Goal: Information Seeking & Learning: Learn about a topic

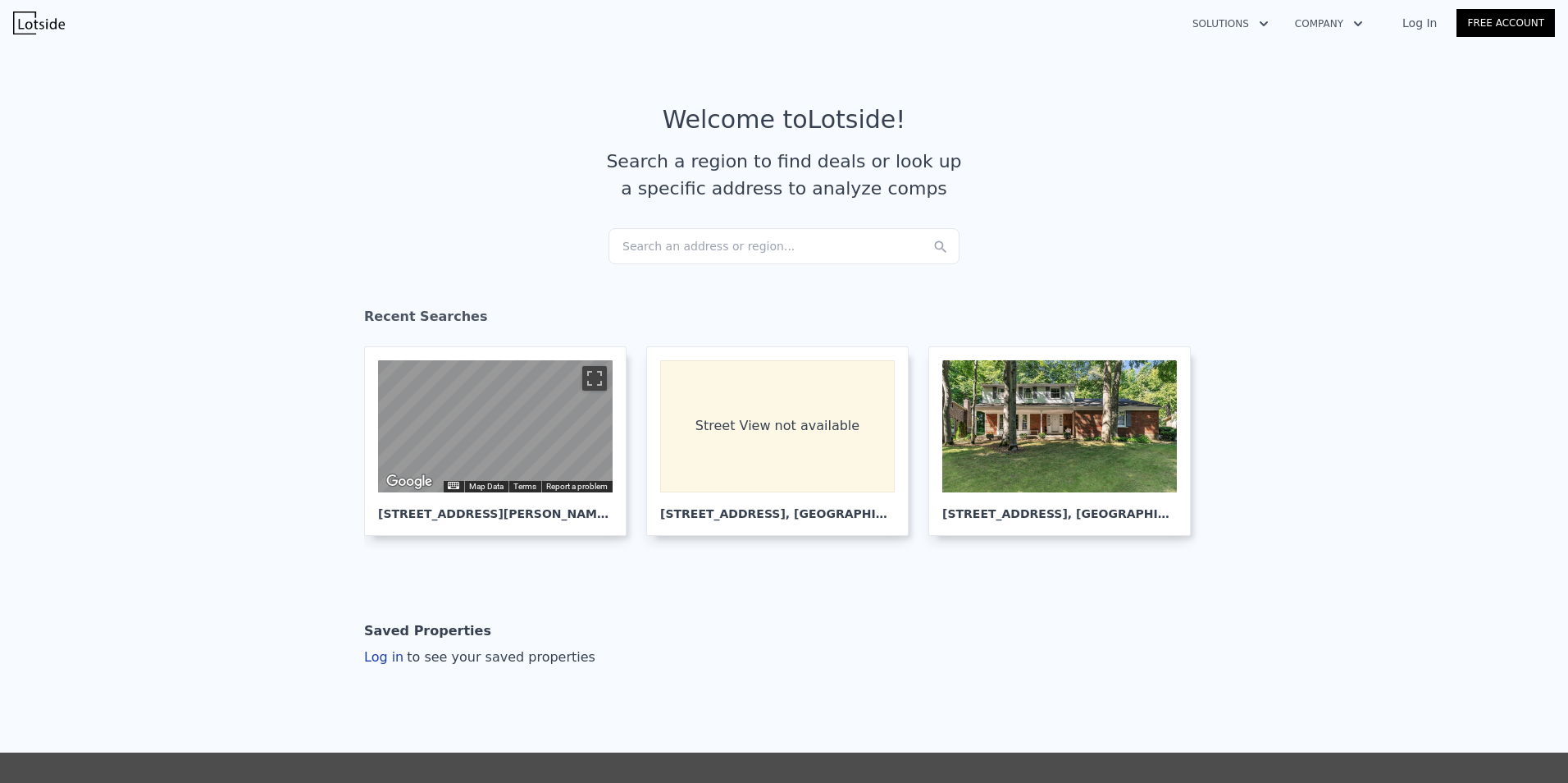
click at [811, 252] on div "Search an address or region..." at bounding box center [784, 246] width 351 height 36
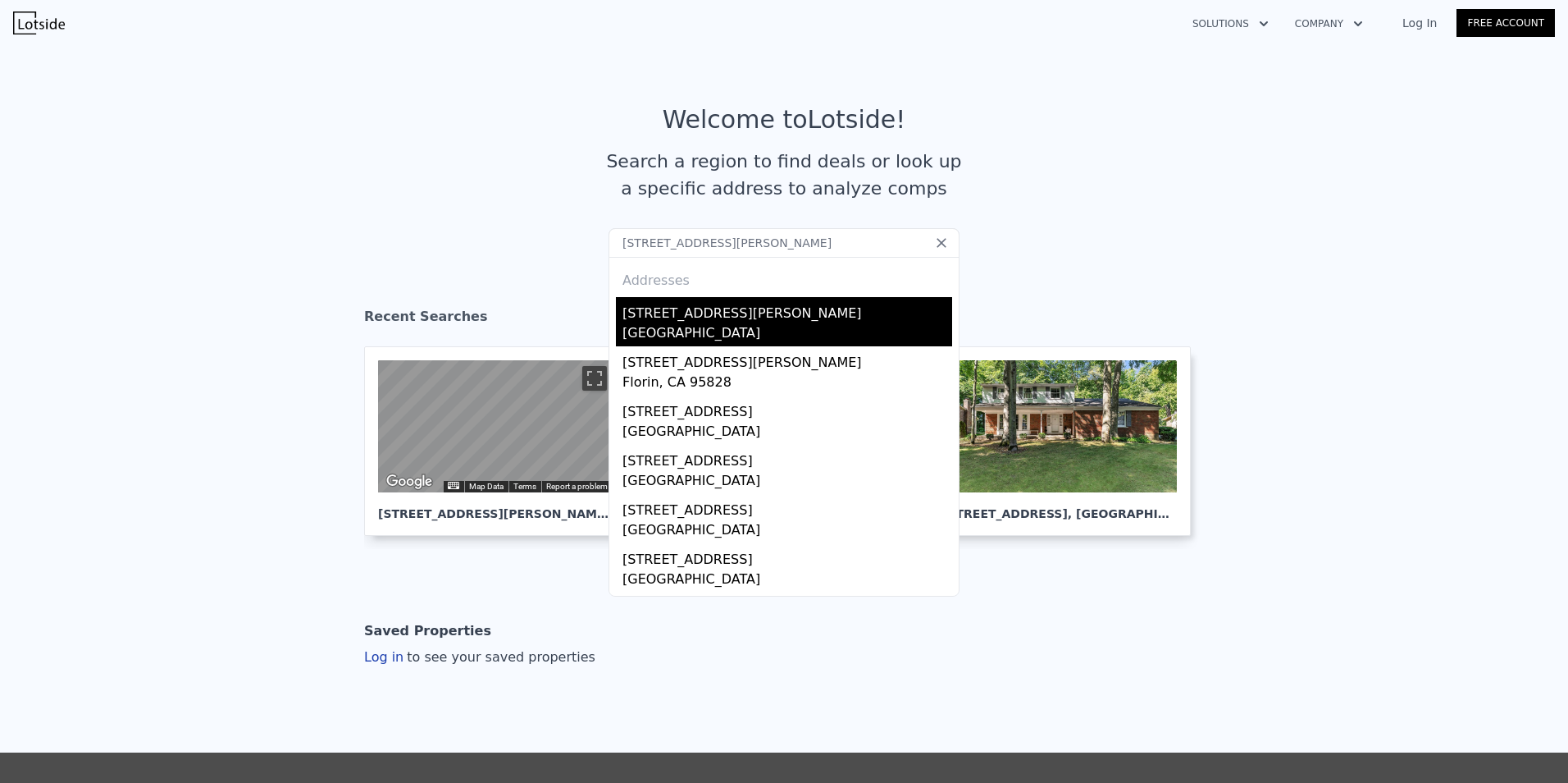
type input "[STREET_ADDRESS][PERSON_NAME]"
click at [724, 307] on div "[STREET_ADDRESS][PERSON_NAME]" at bounding box center [787, 310] width 330 height 26
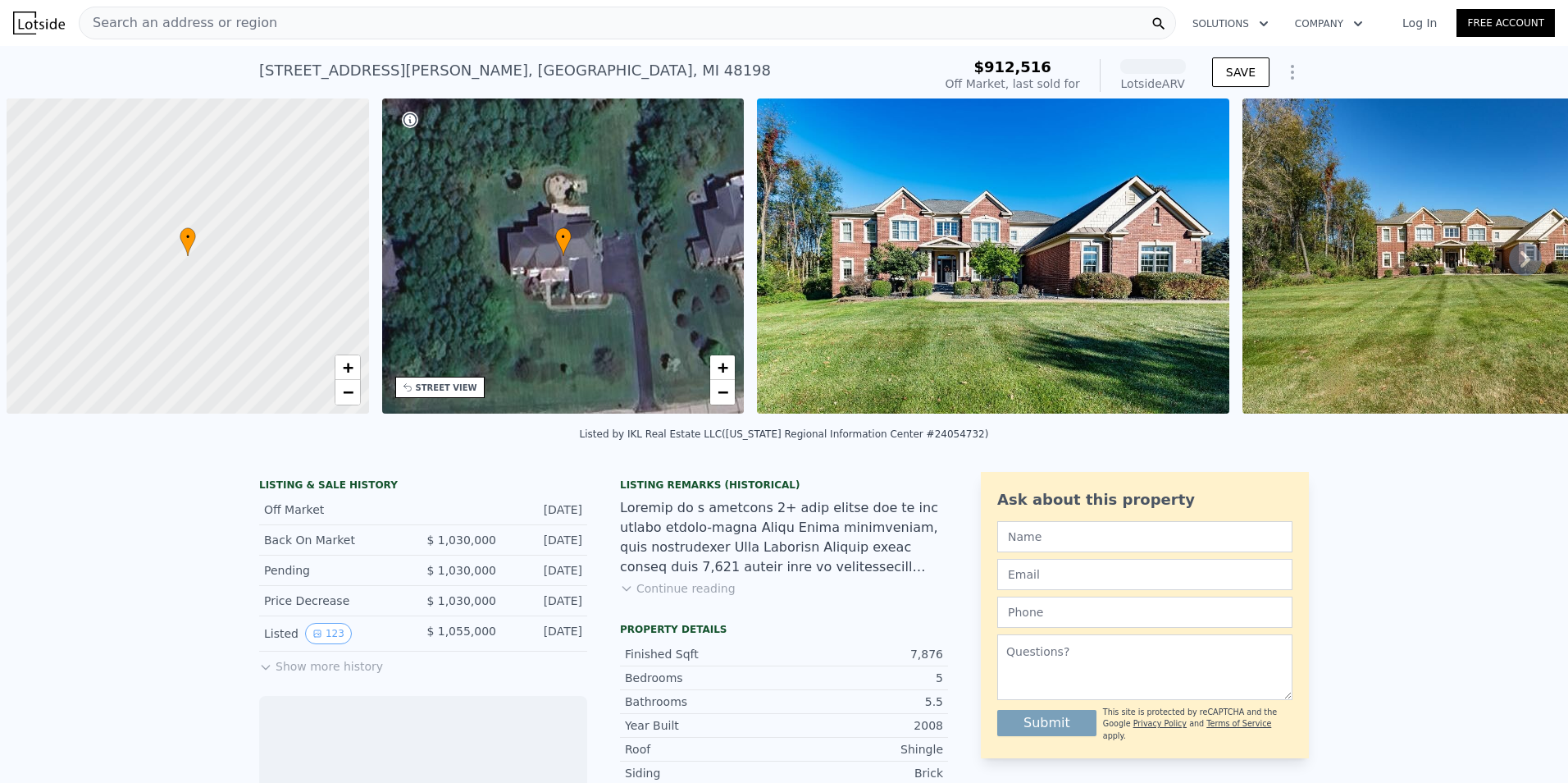
scroll to position [0, 7]
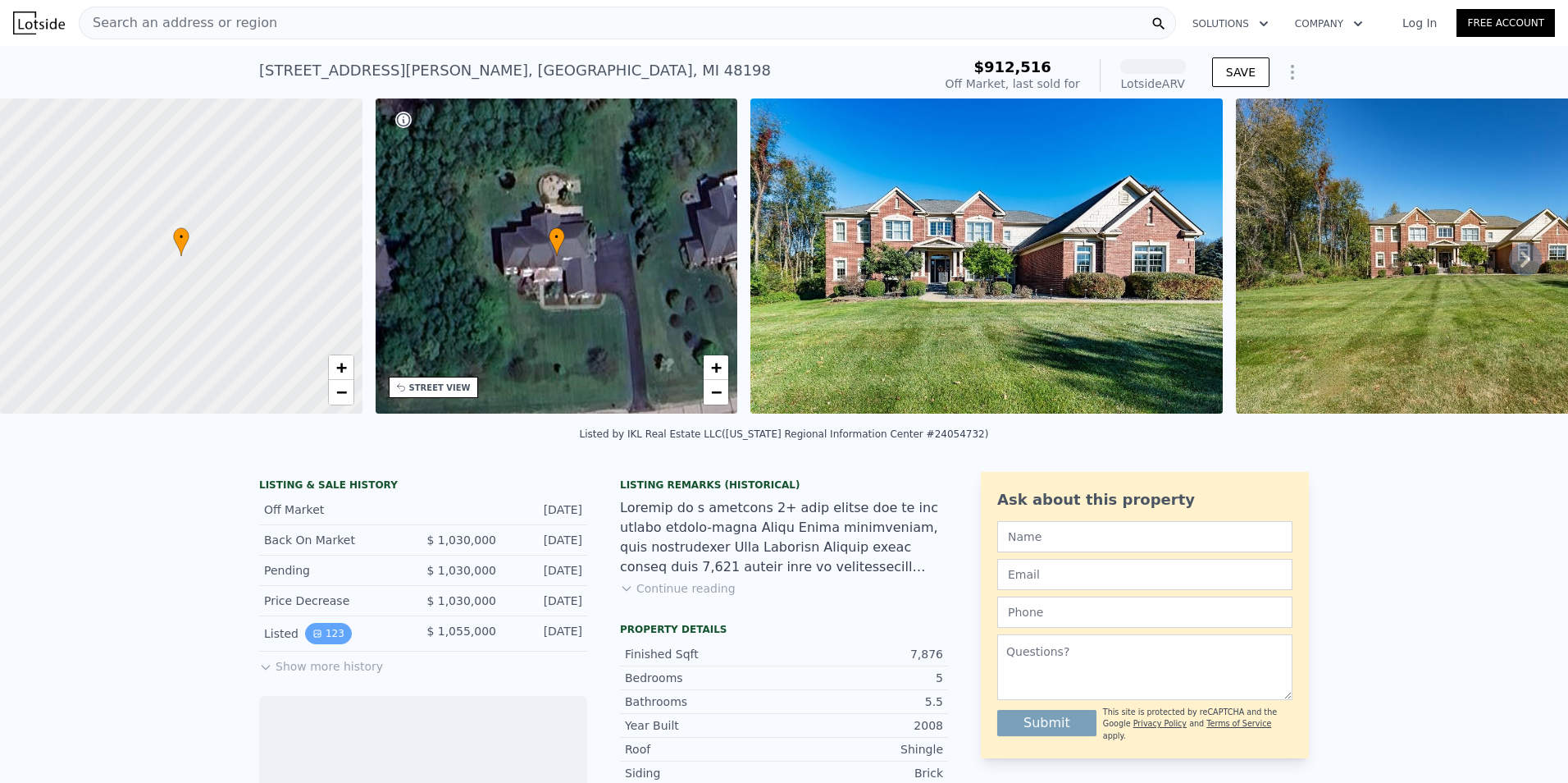
click at [317, 644] on button "123" at bounding box center [329, 633] width 47 height 22
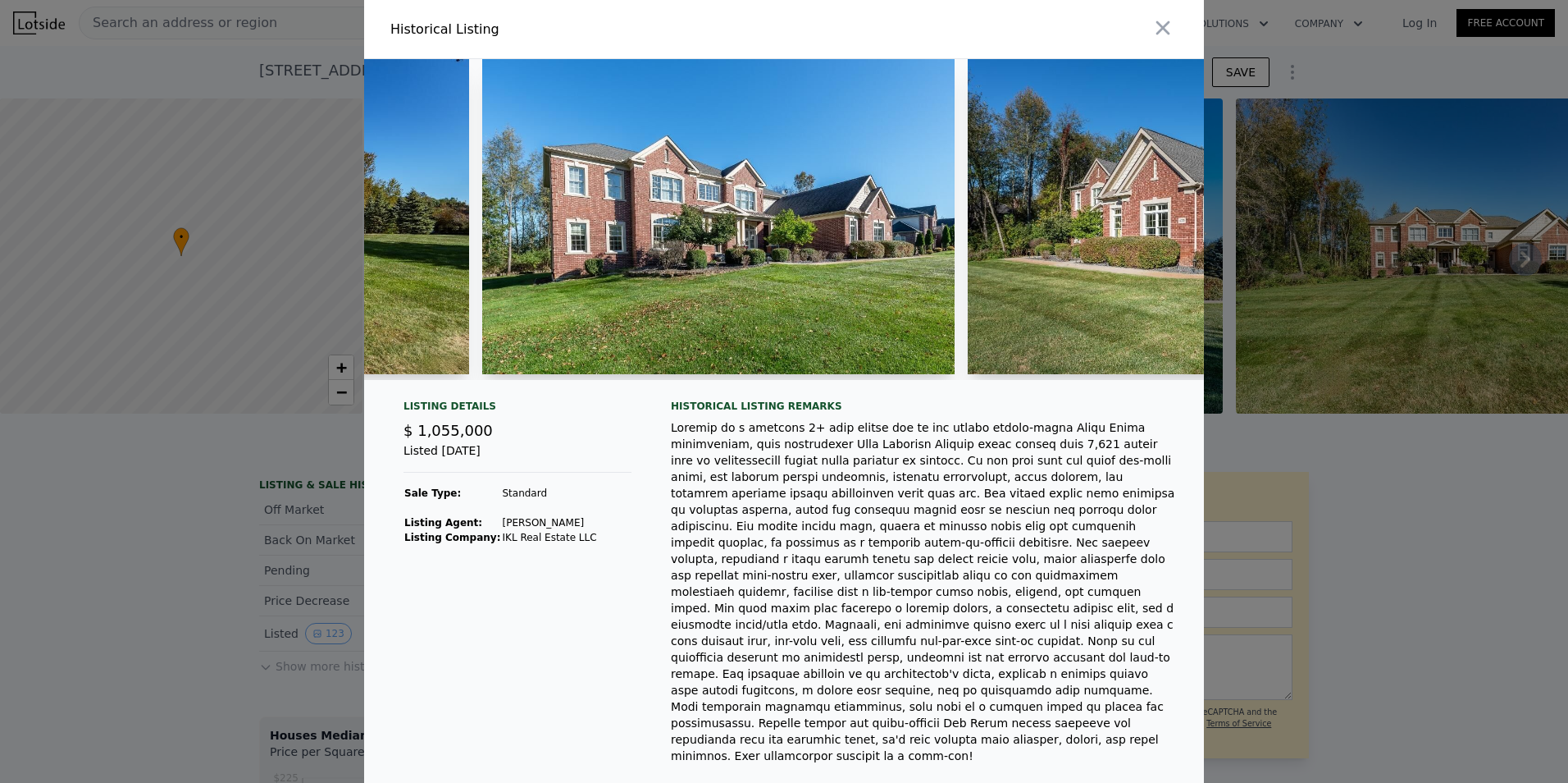
scroll to position [0, 0]
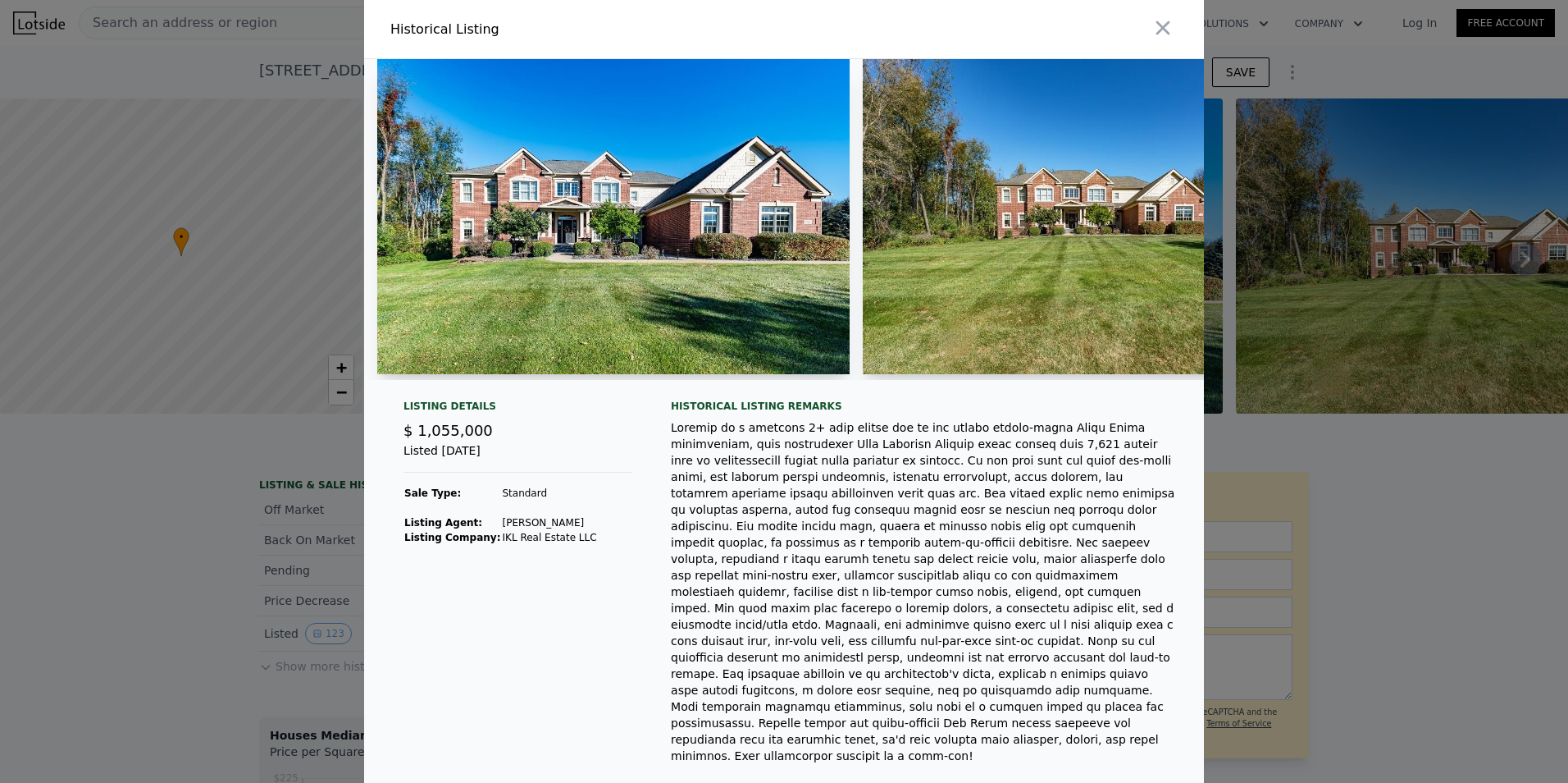
click at [587, 218] on img at bounding box center [614, 217] width 473 height 315
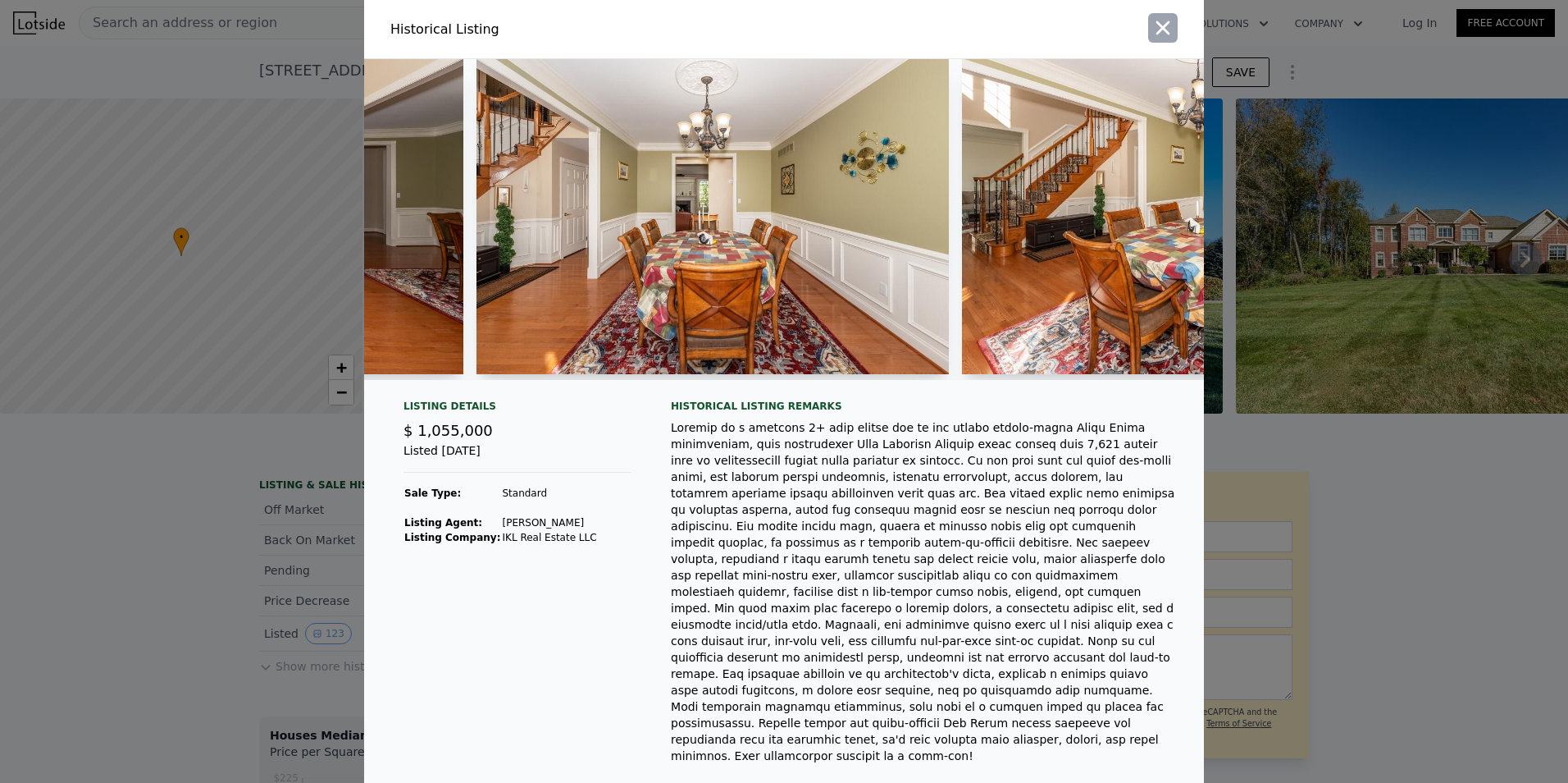
click at [1152, 20] on icon "button" at bounding box center [1163, 27] width 23 height 23
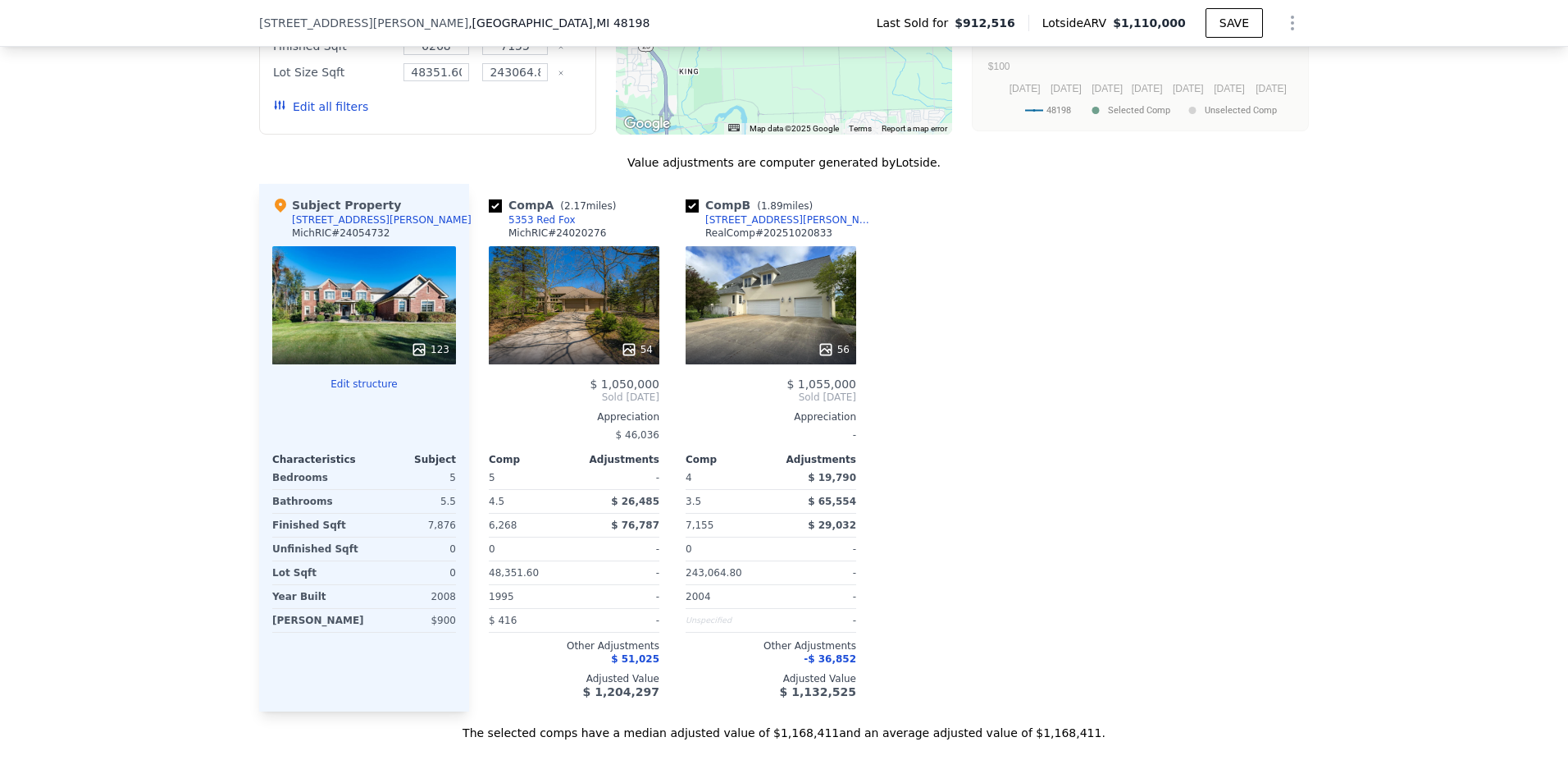
scroll to position [1472, 0]
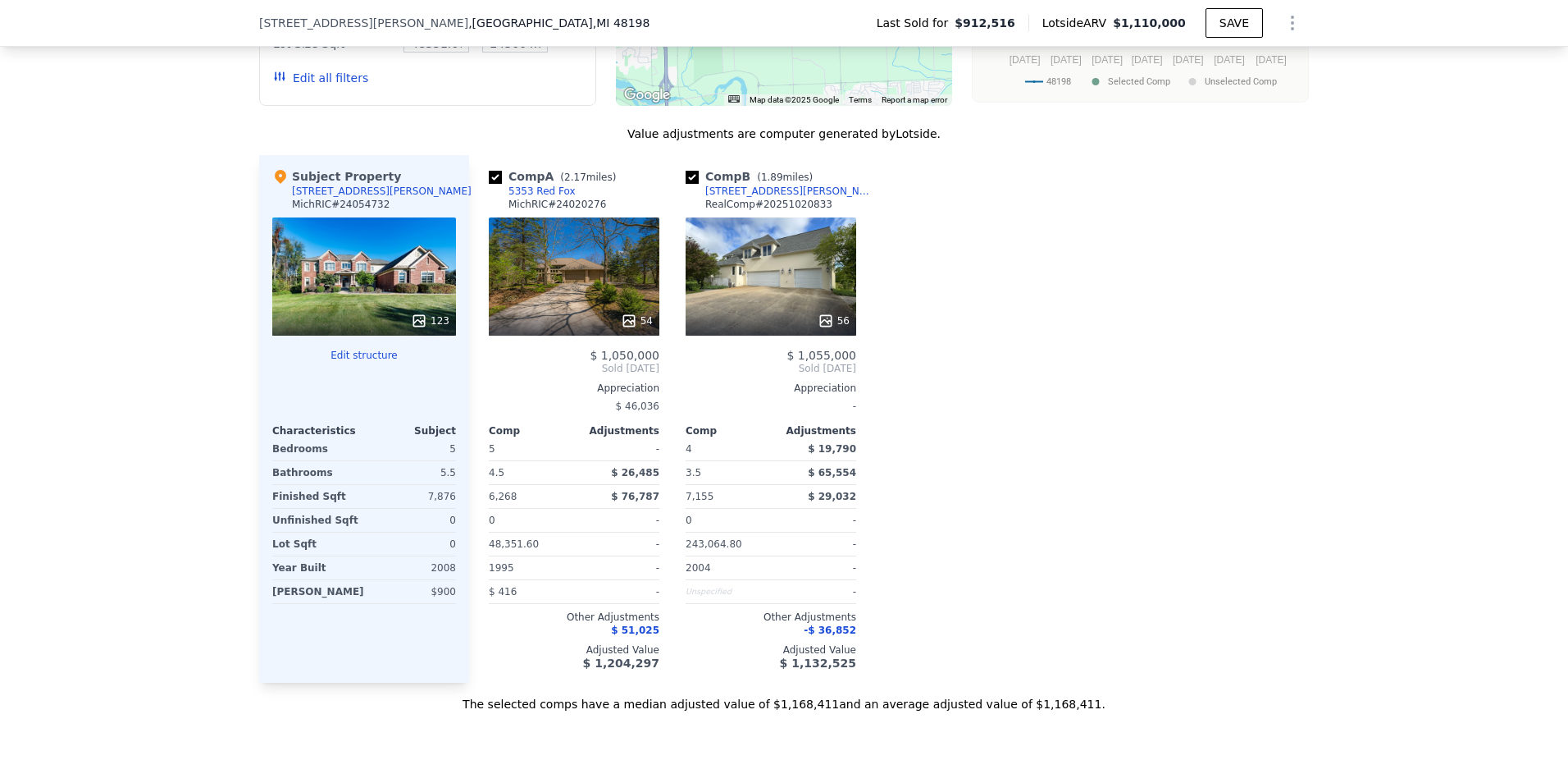
click at [546, 198] on div "5353 Red Fox" at bounding box center [542, 191] width 67 height 13
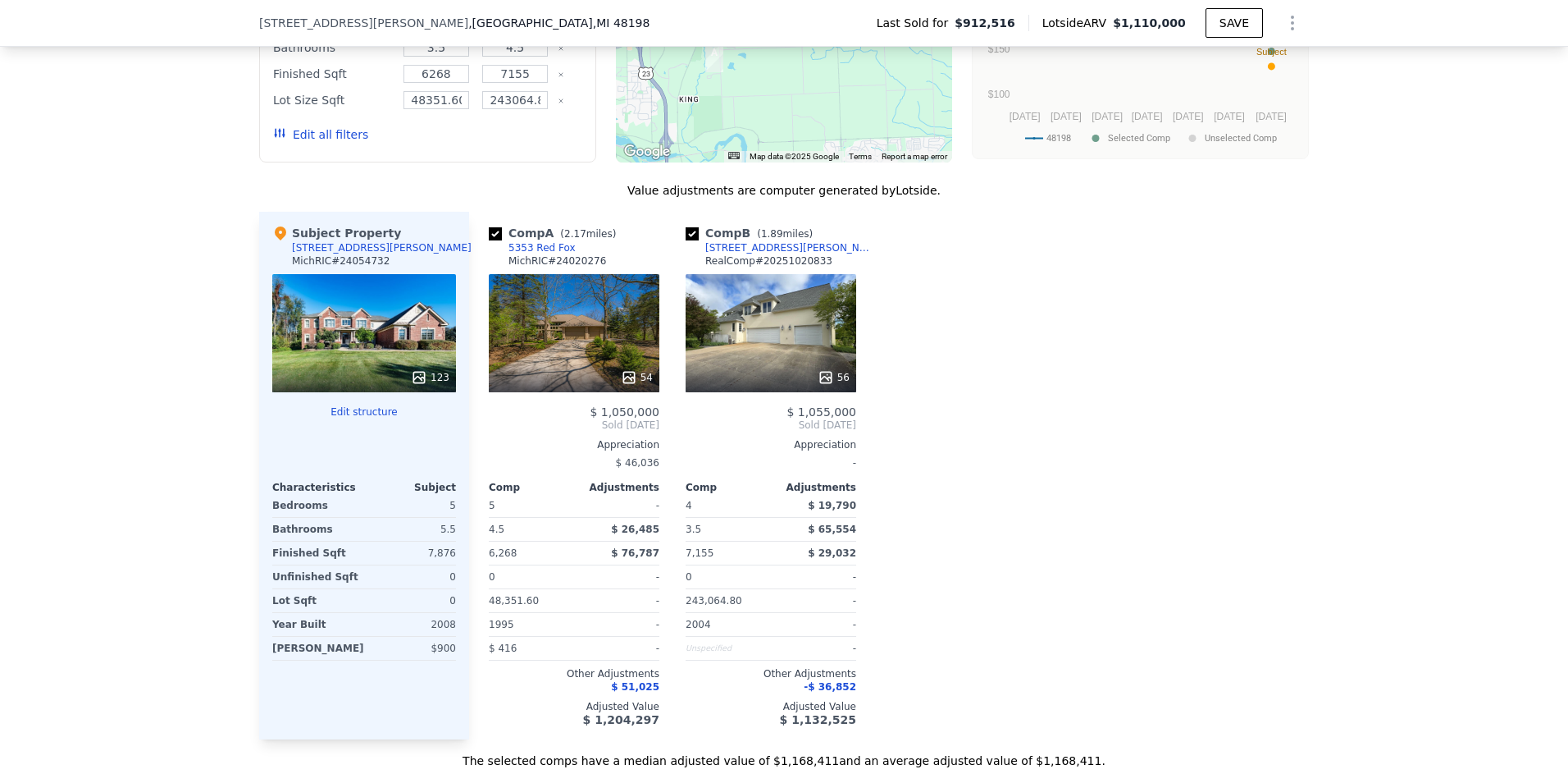
scroll to position [1390, 0]
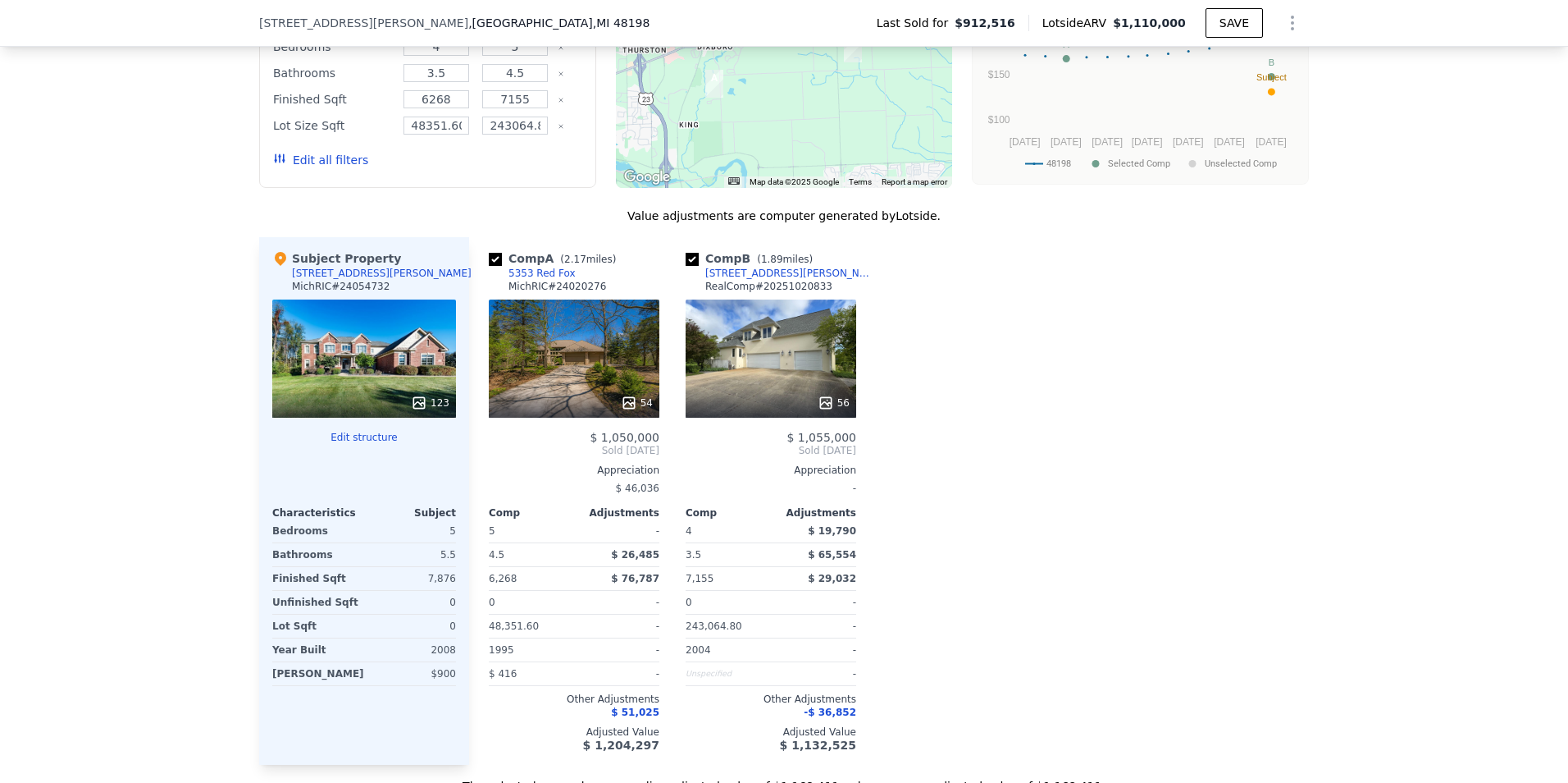
click at [742, 277] on div "[STREET_ADDRESS][PERSON_NAME]" at bounding box center [790, 273] width 170 height 13
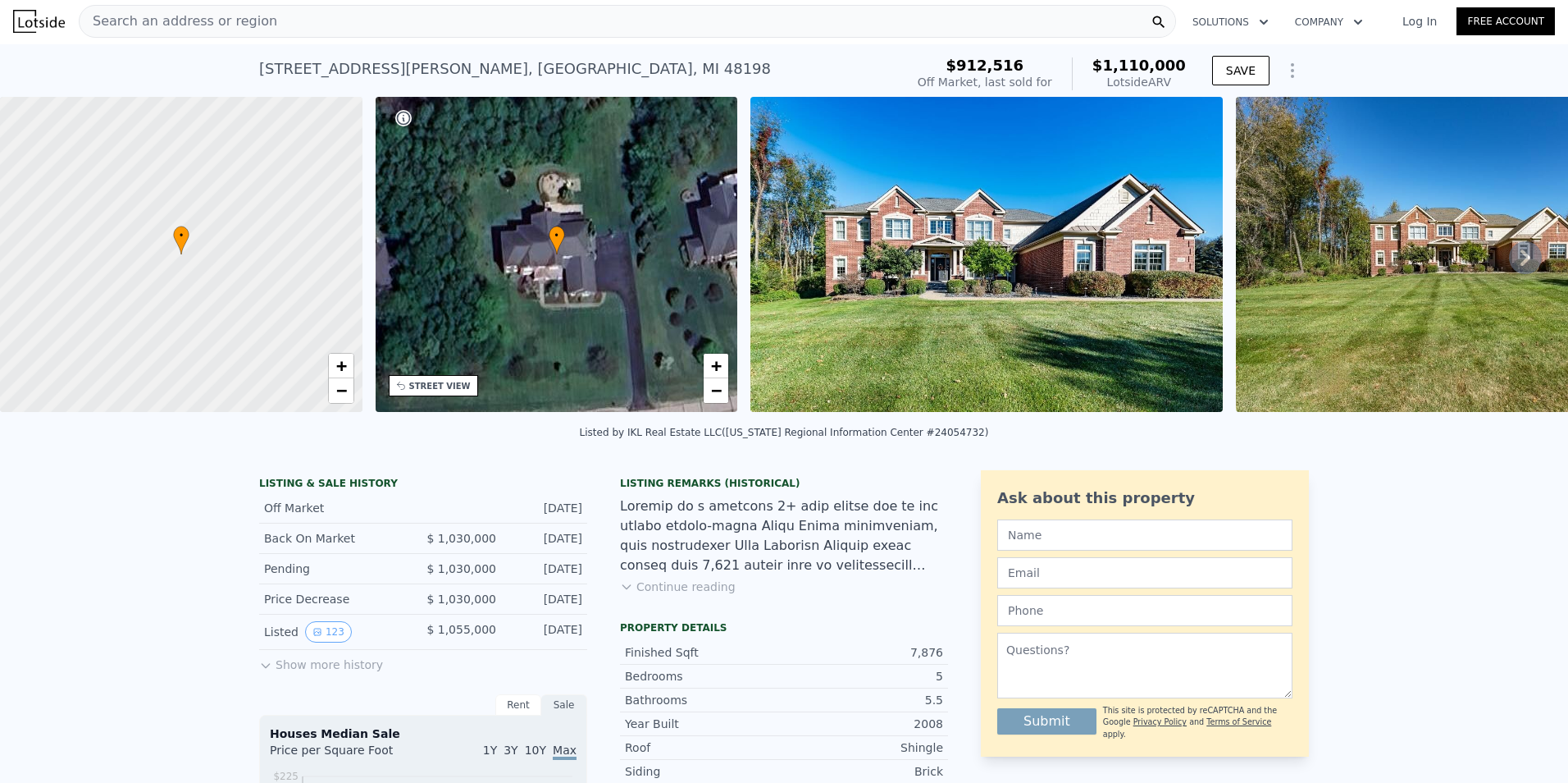
scroll to position [0, 0]
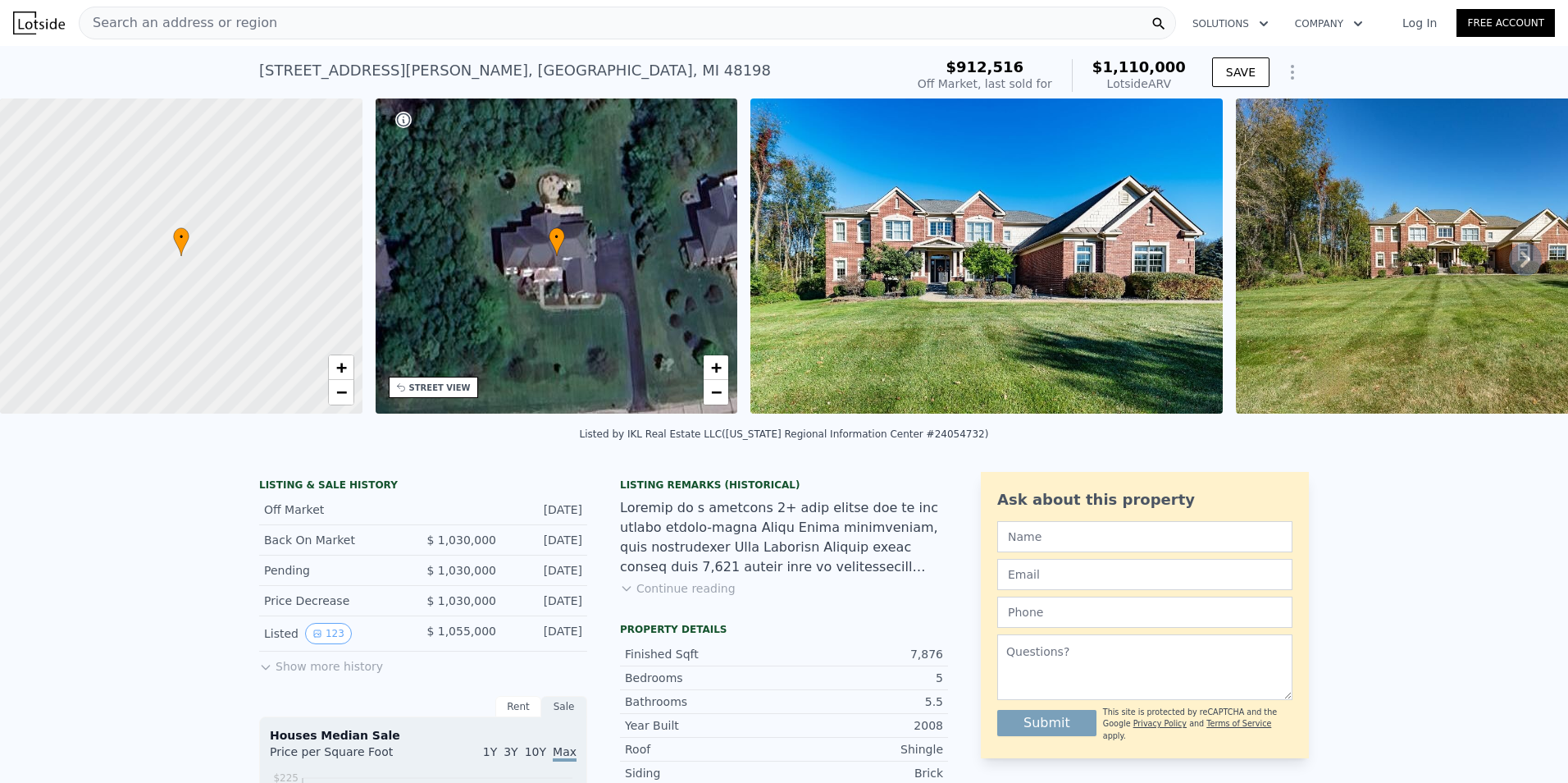
click at [154, 19] on span "Search an address or region" at bounding box center [178, 23] width 198 height 20
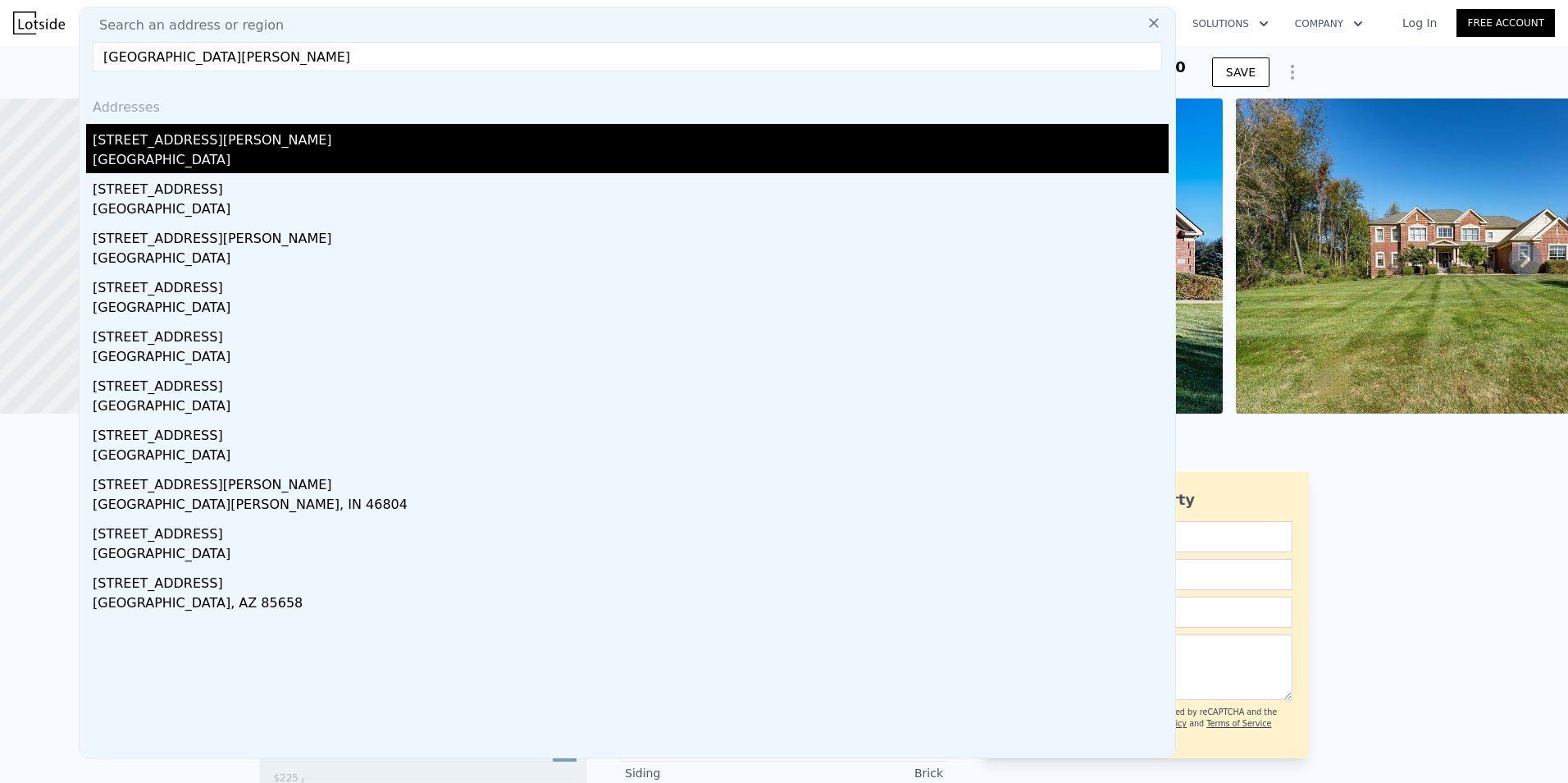
type input "6756 fleming creek"
click at [166, 137] on div "6756 Fleming Creek Dr" at bounding box center [630, 138] width 1076 height 26
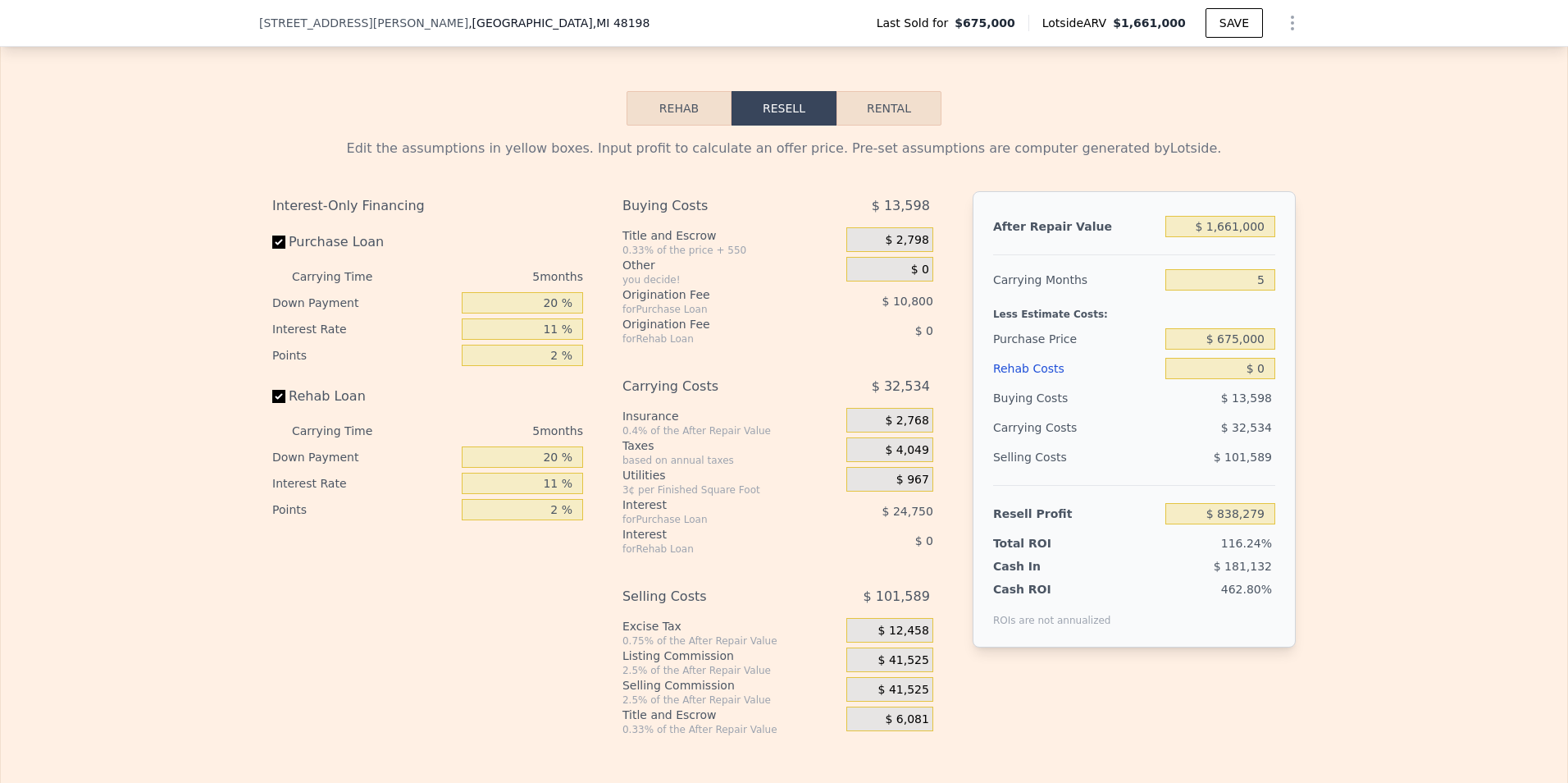
scroll to position [2210, 0]
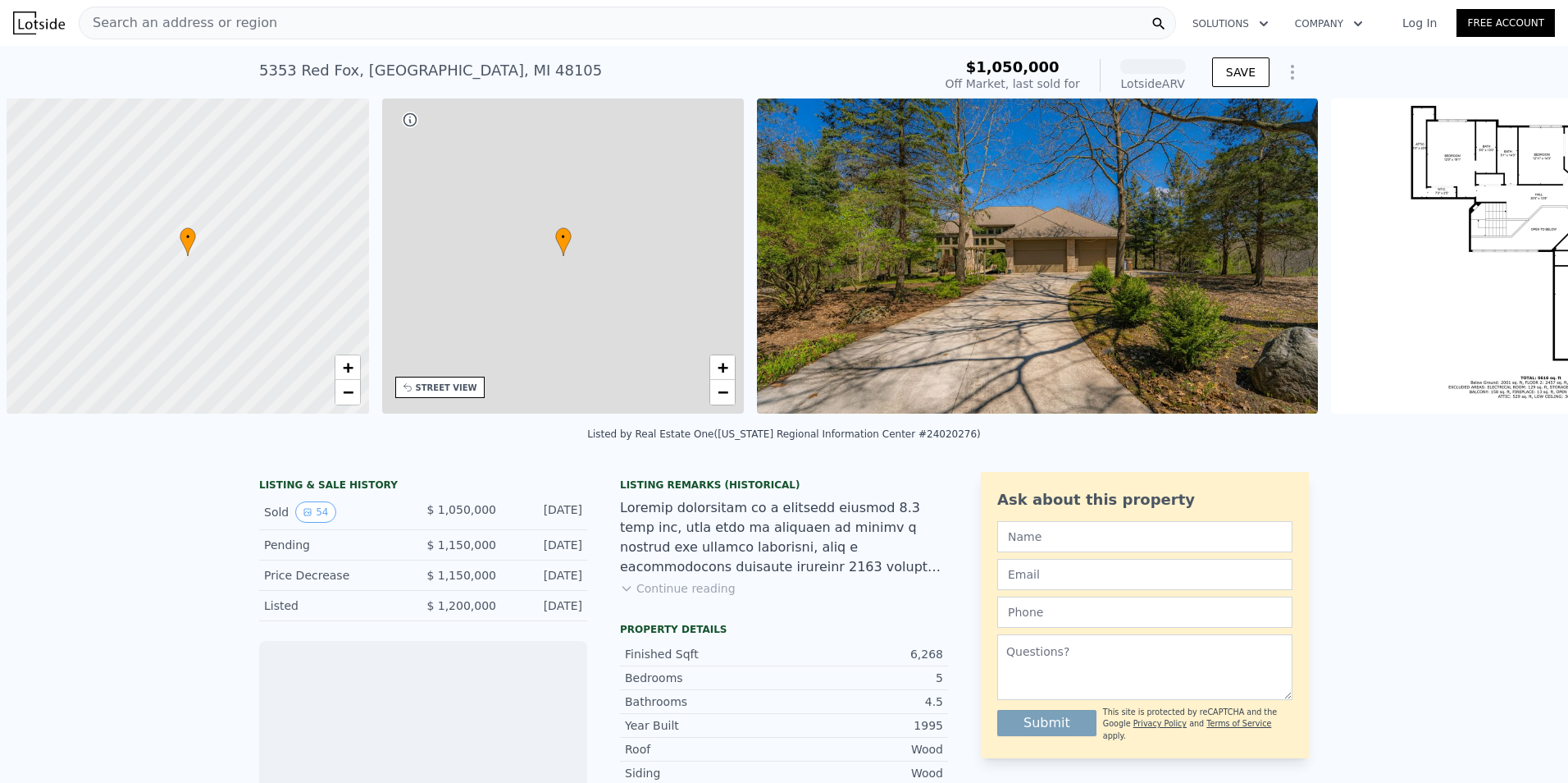
scroll to position [0, 7]
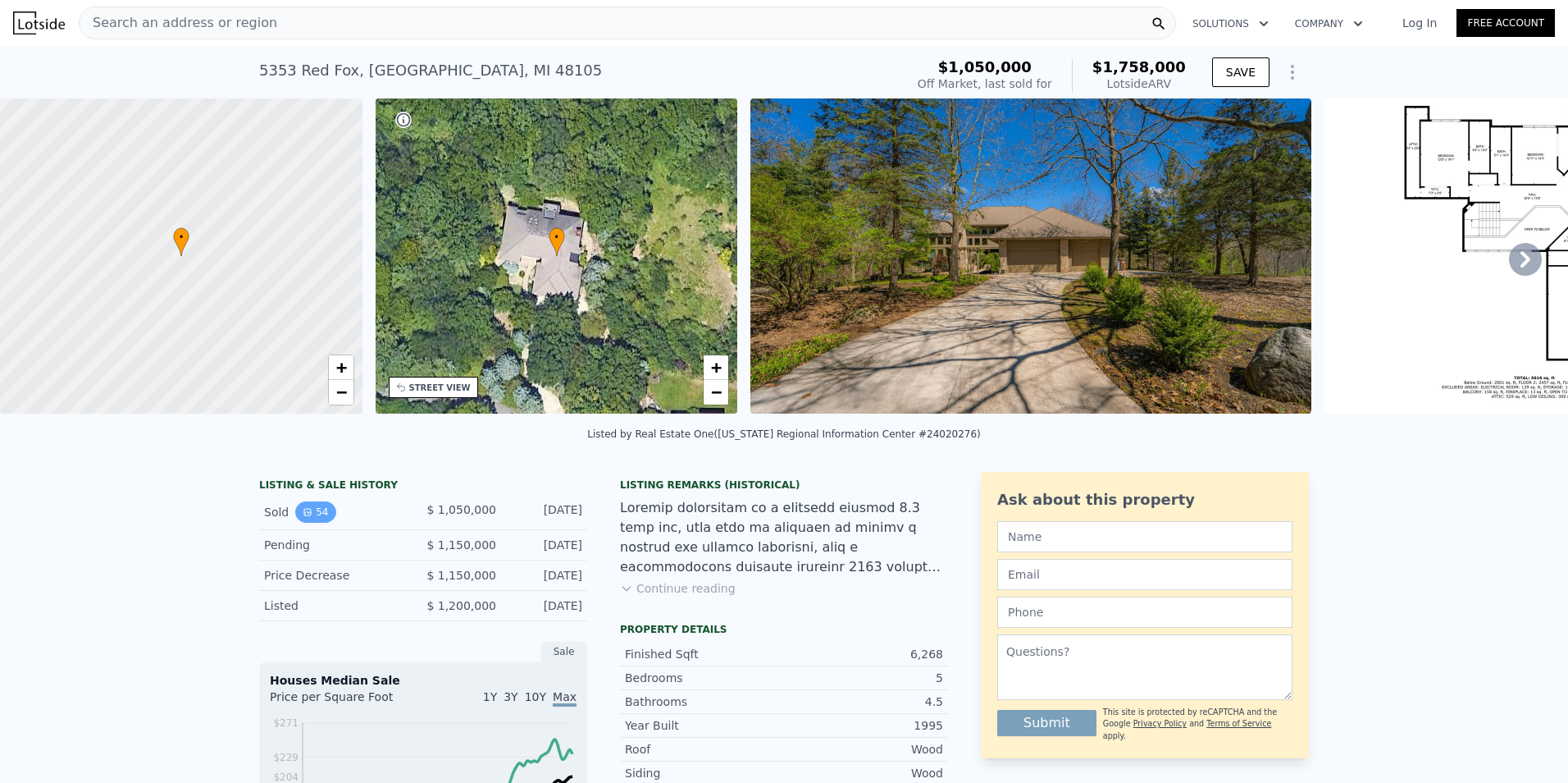
click at [316, 523] on button "54" at bounding box center [315, 512] width 40 height 22
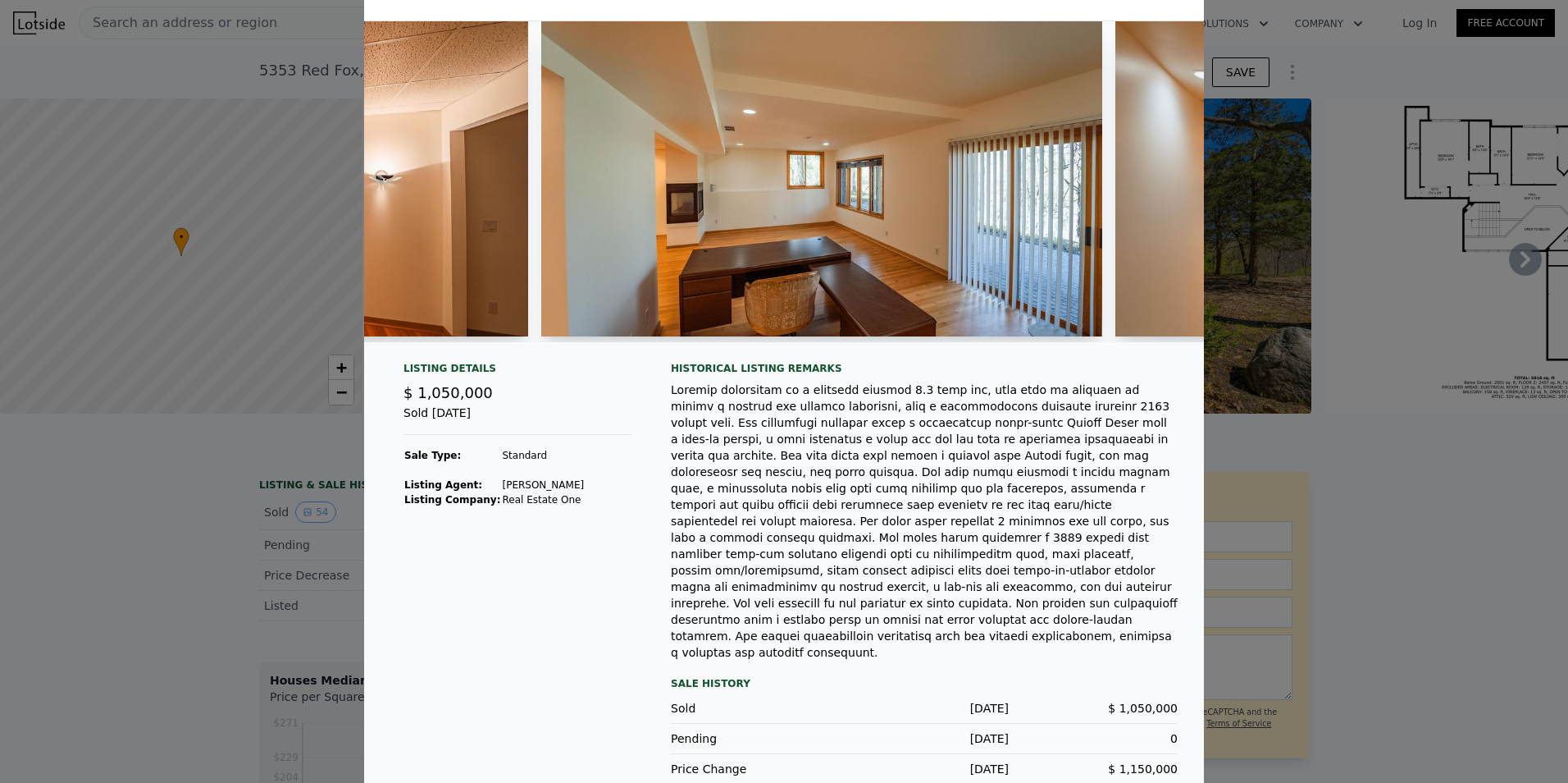
scroll to position [57, 0]
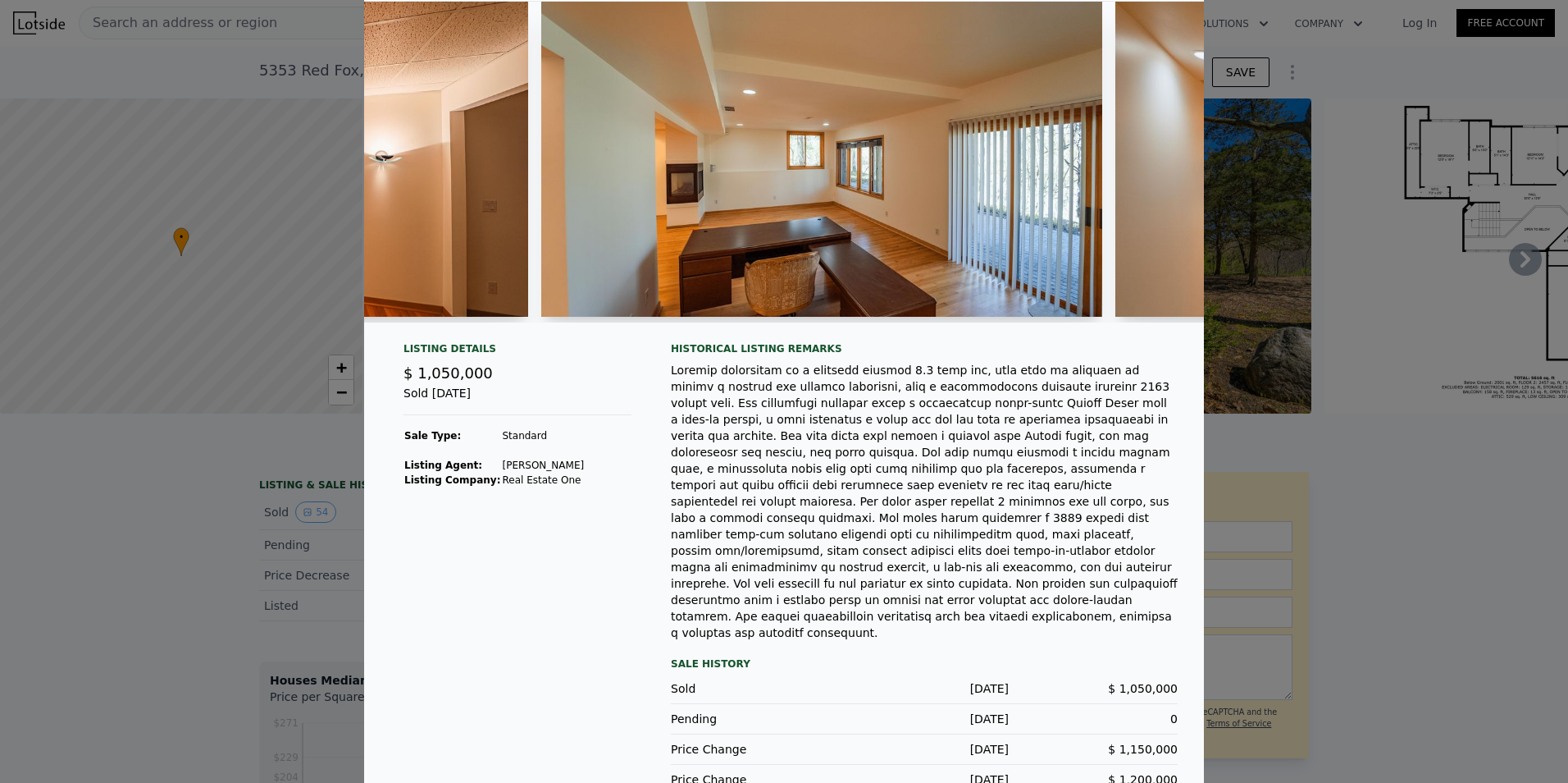
click at [232, 520] on div at bounding box center [784, 391] width 1568 height 783
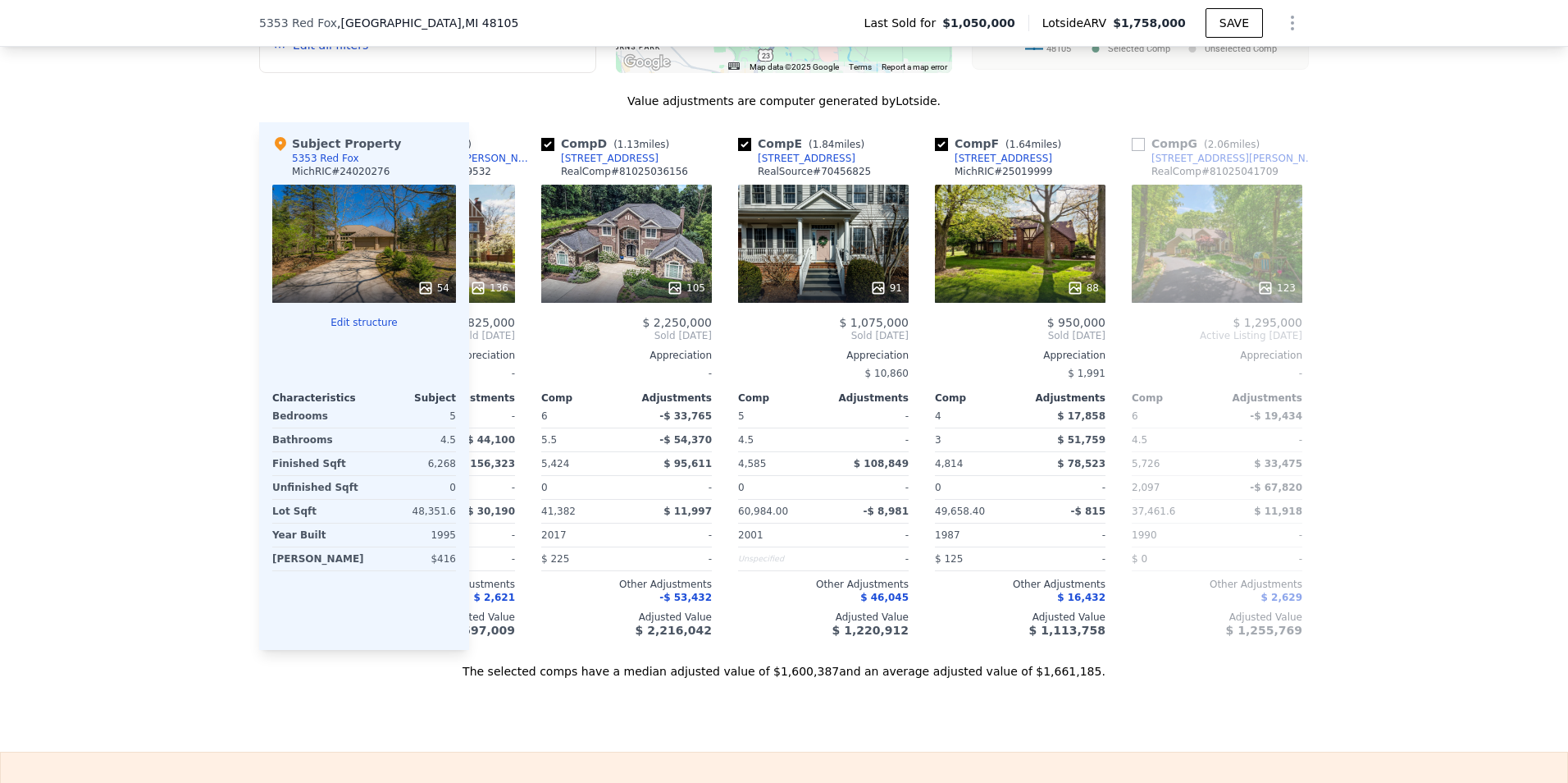
scroll to position [0, 577]
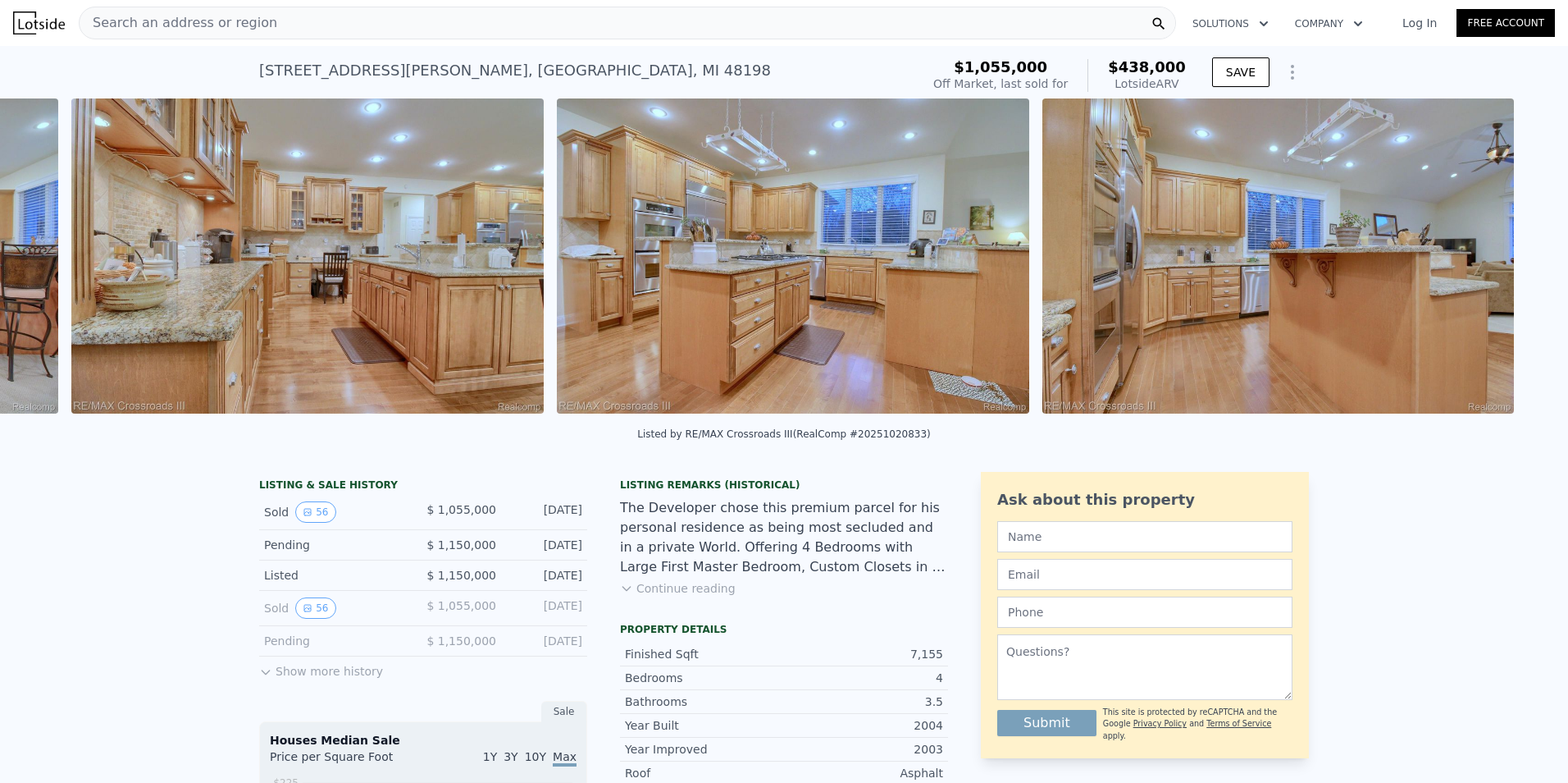
scroll to position [0, 7181]
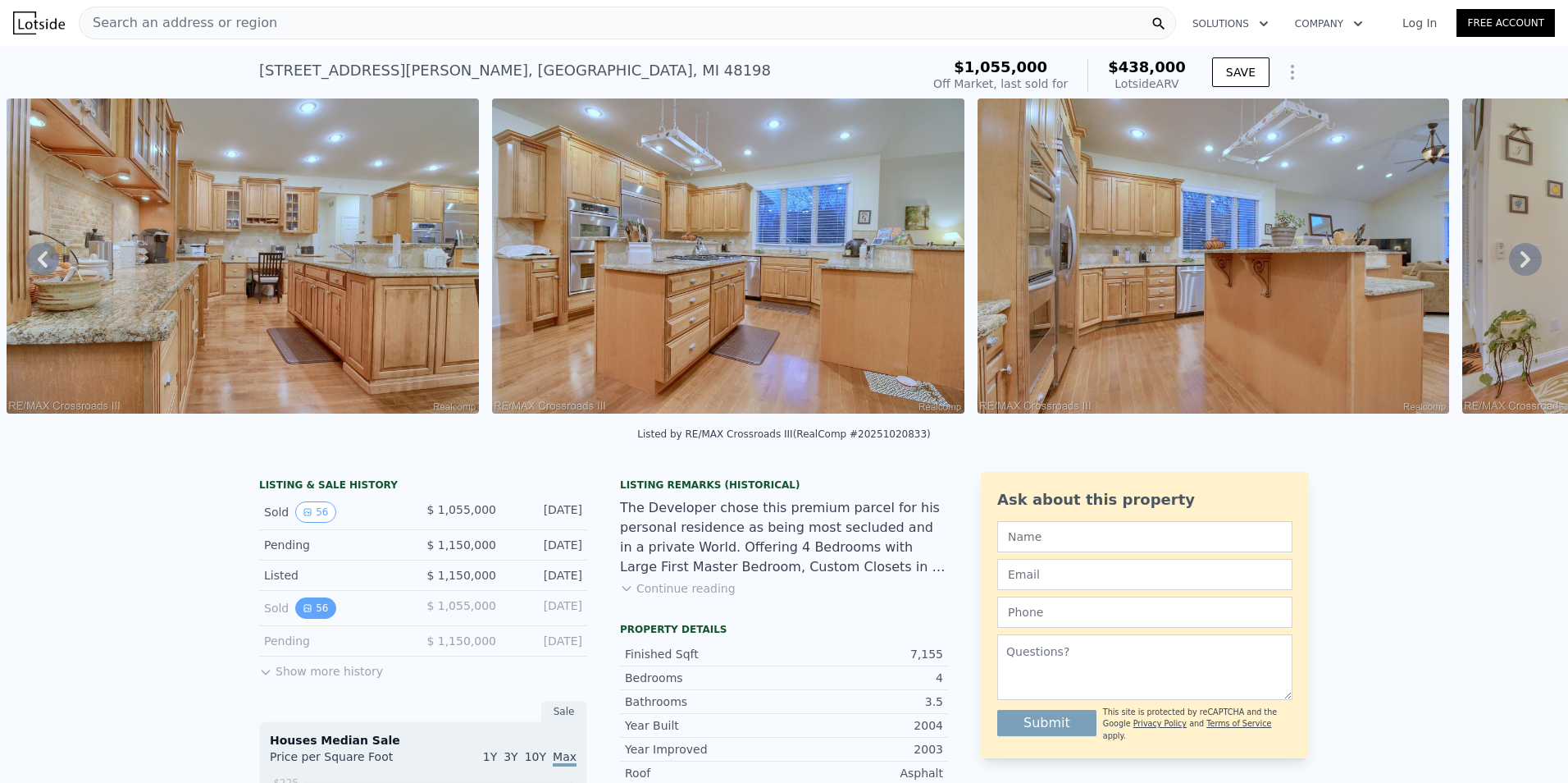
click at [302, 613] on icon "View historical data" at bounding box center [307, 608] width 9 height 9
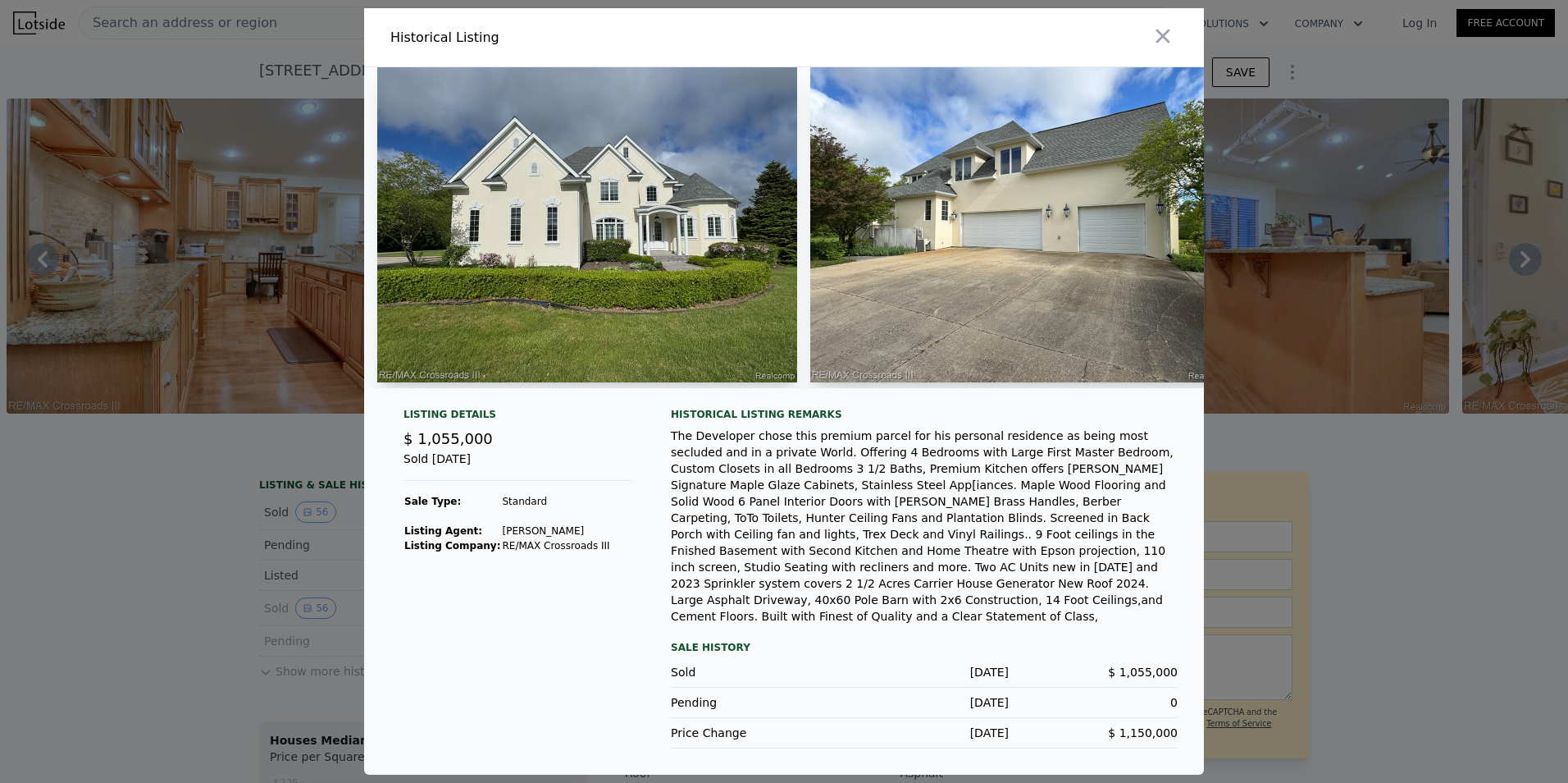
click at [142, 615] on div at bounding box center [784, 391] width 1568 height 783
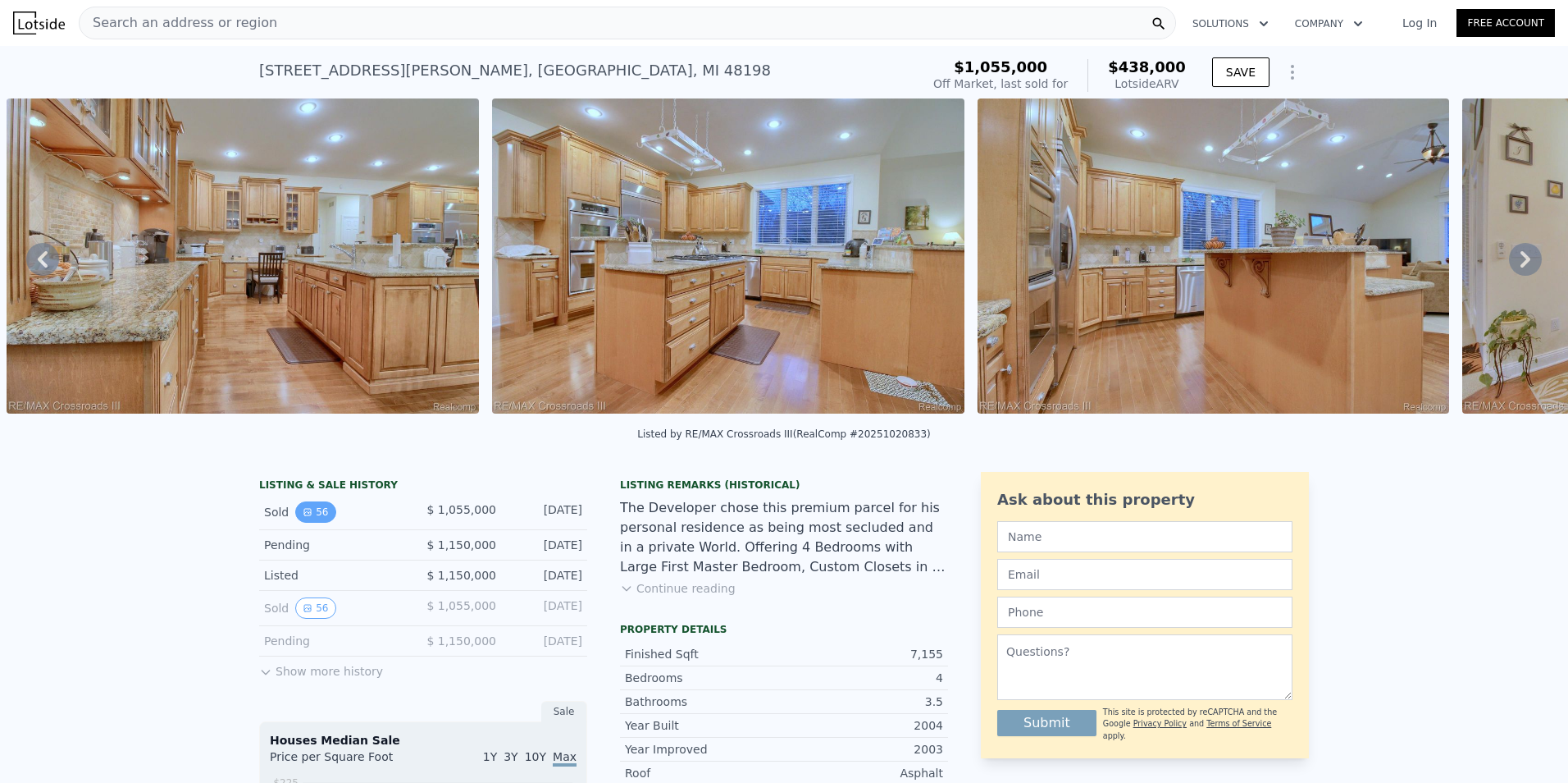
click at [308, 523] on button "56" at bounding box center [315, 512] width 40 height 22
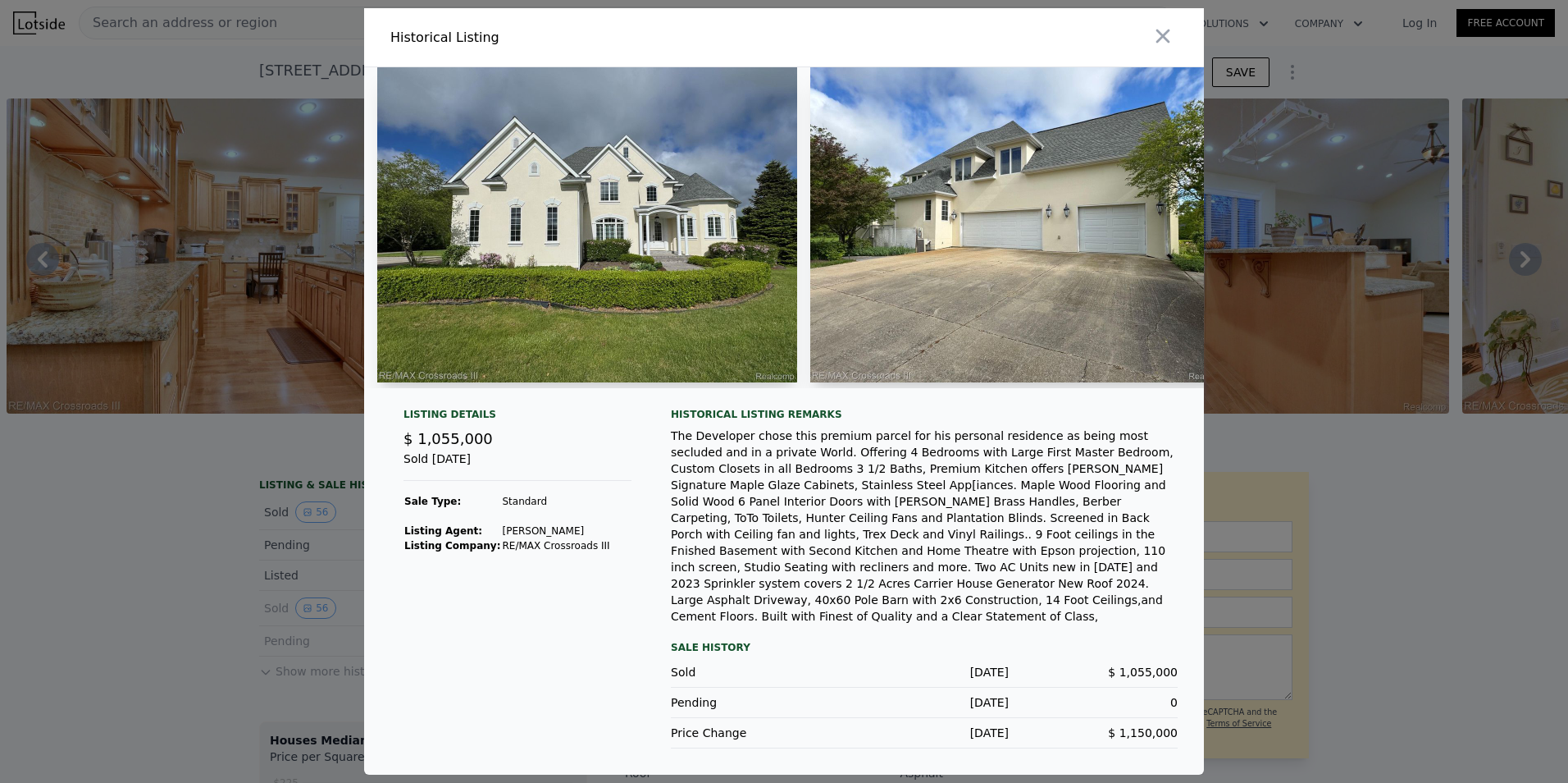
click at [170, 557] on div at bounding box center [784, 391] width 1568 height 783
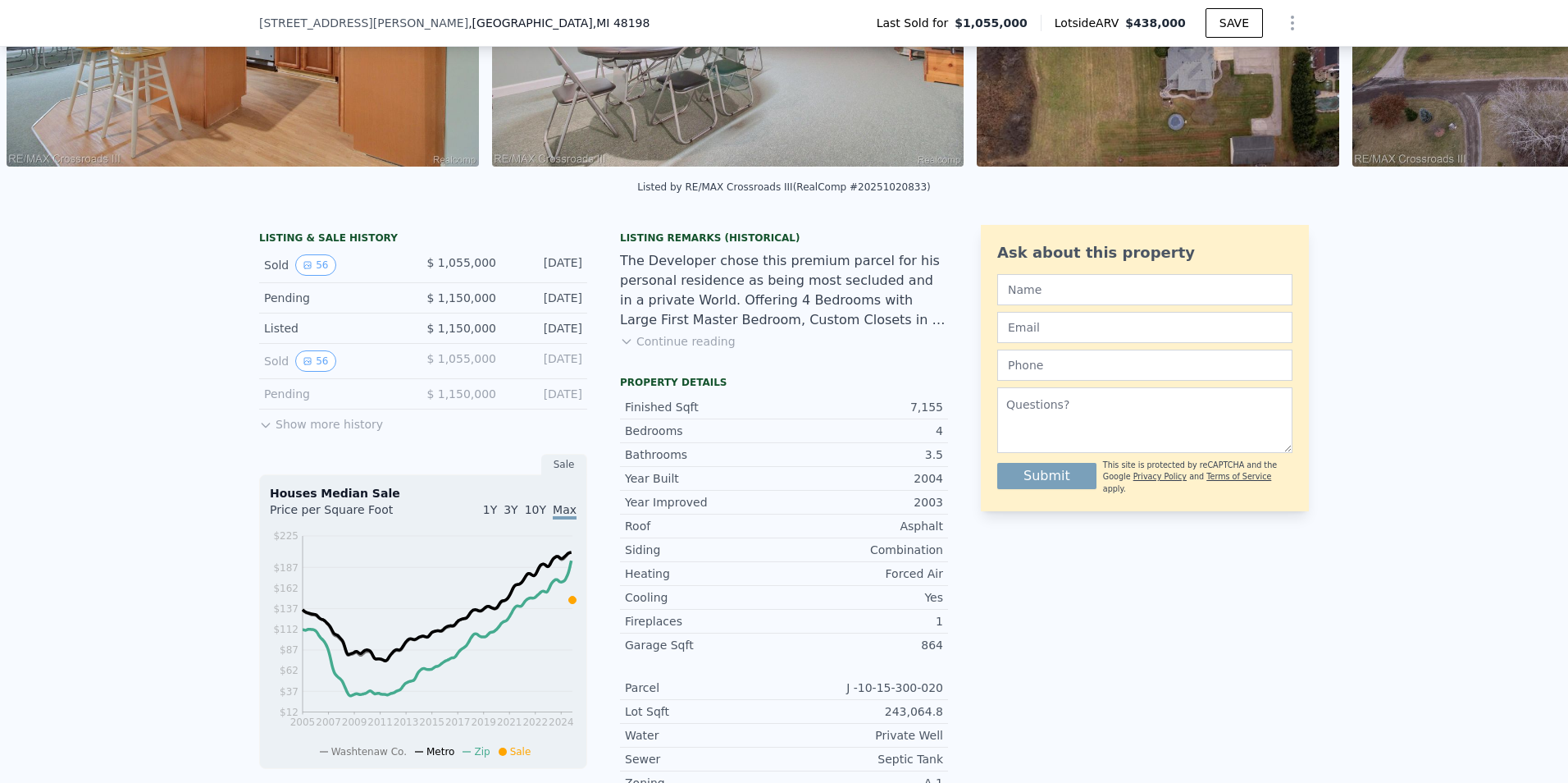
scroll to position [322, 0]
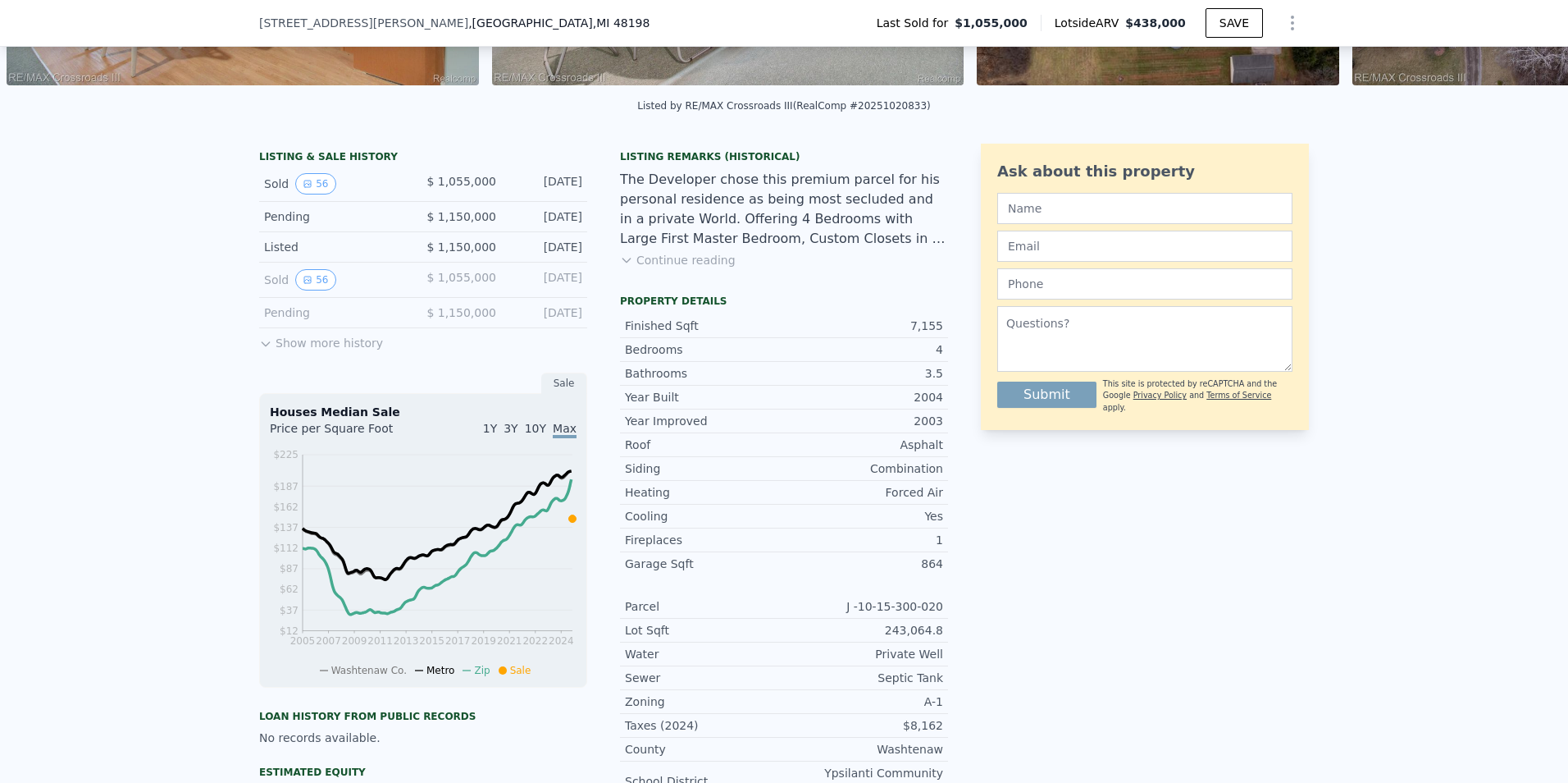
click at [655, 269] on button "Continue reading" at bounding box center [677, 259] width 116 height 16
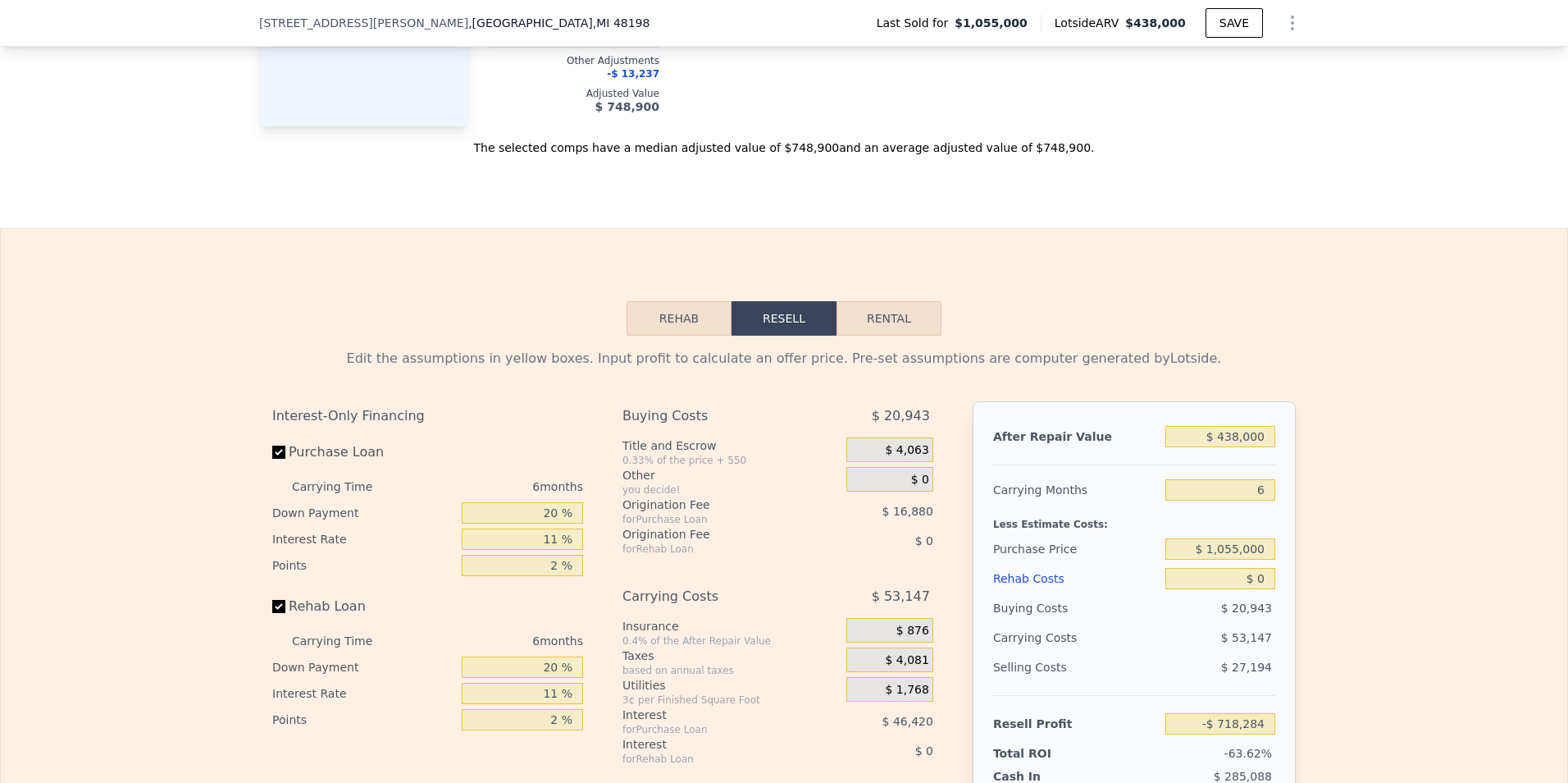
scroll to position [2456, 0]
